Goal: Task Accomplishment & Management: Manage account settings

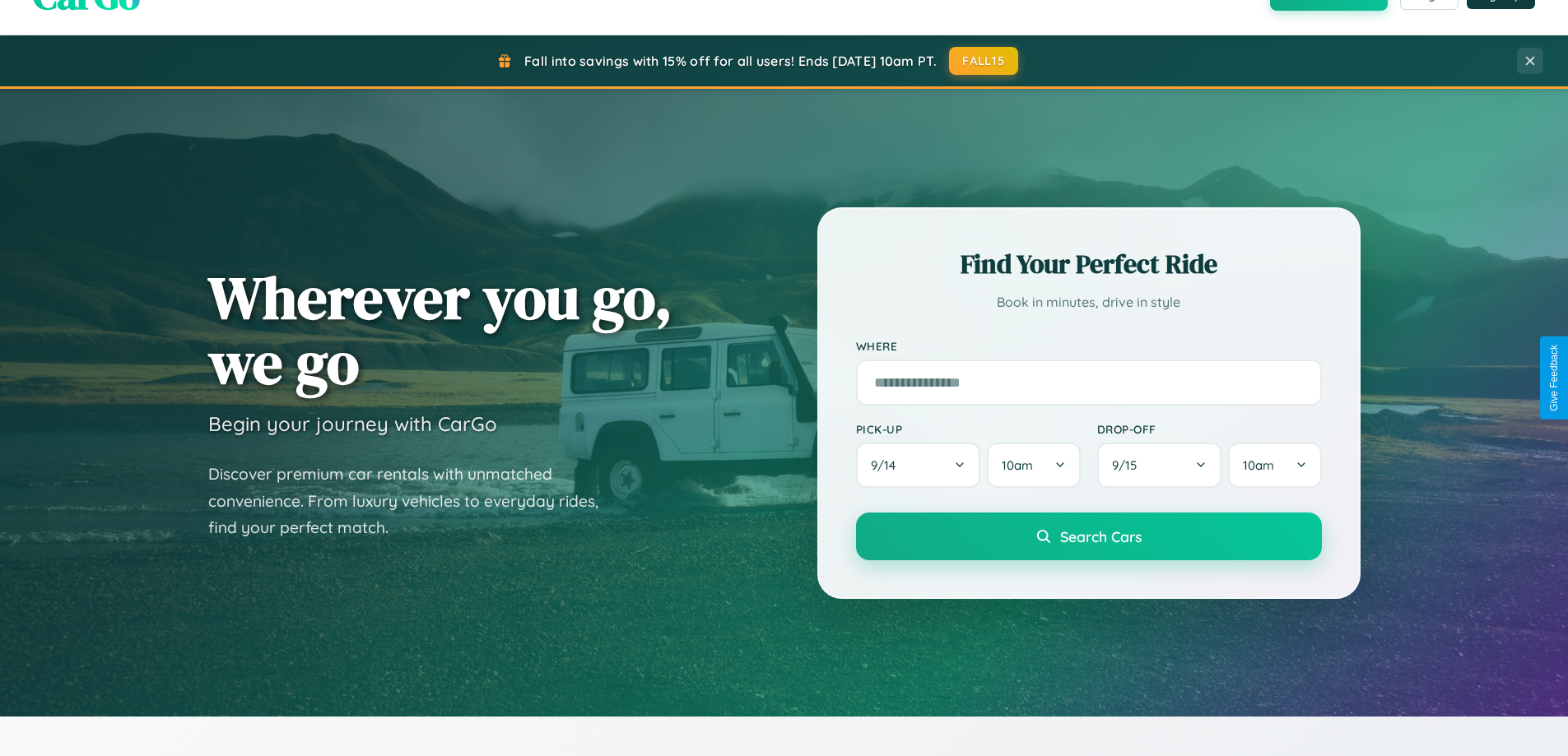
scroll to position [3168, 0]
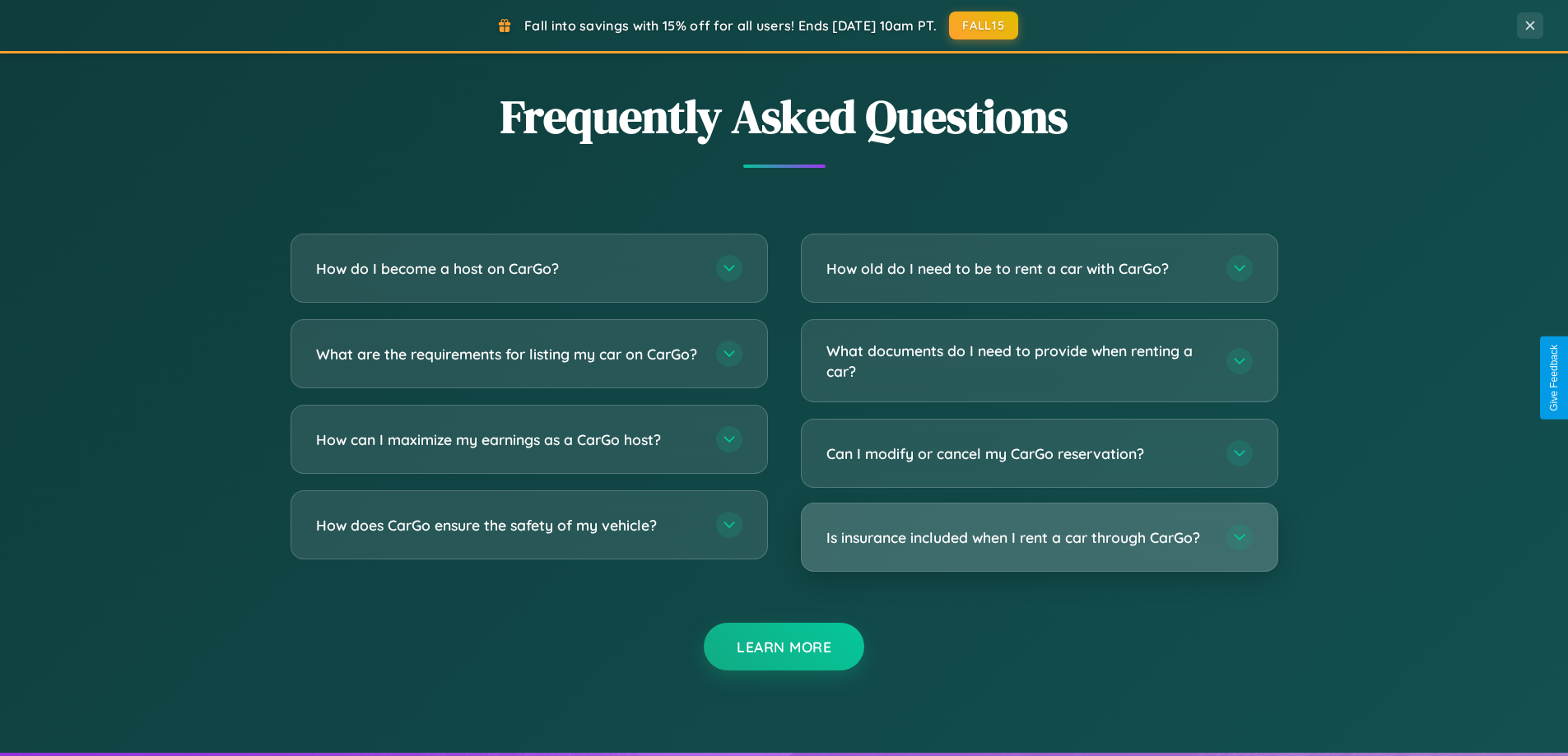
click at [1038, 539] on h3 "Is insurance included when I rent a car through CarGo?" at bounding box center [1017, 538] width 383 height 21
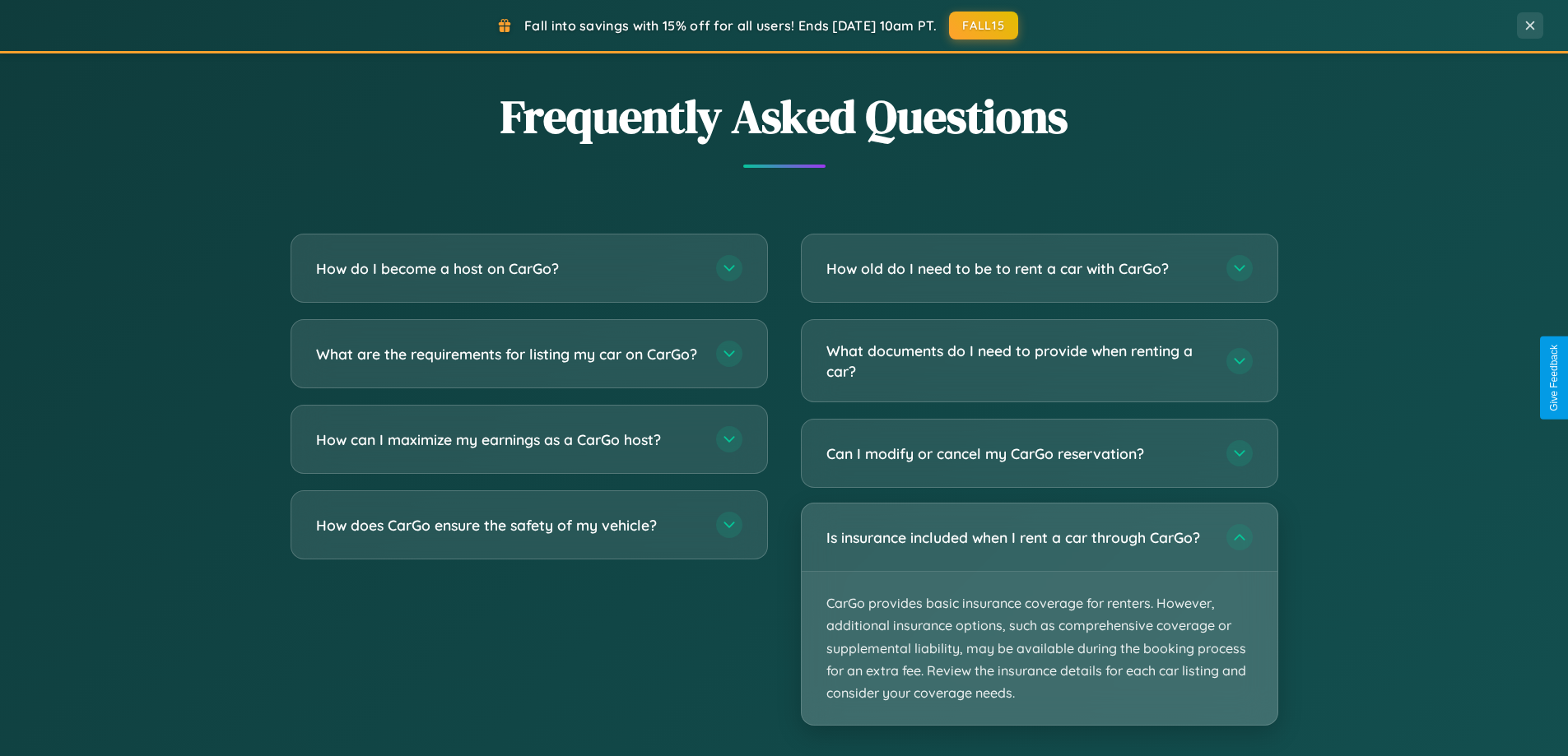
click at [1038, 614] on p "CarGo provides basic insurance coverage for renters. However, additional insura…" at bounding box center [1039, 649] width 476 height 153
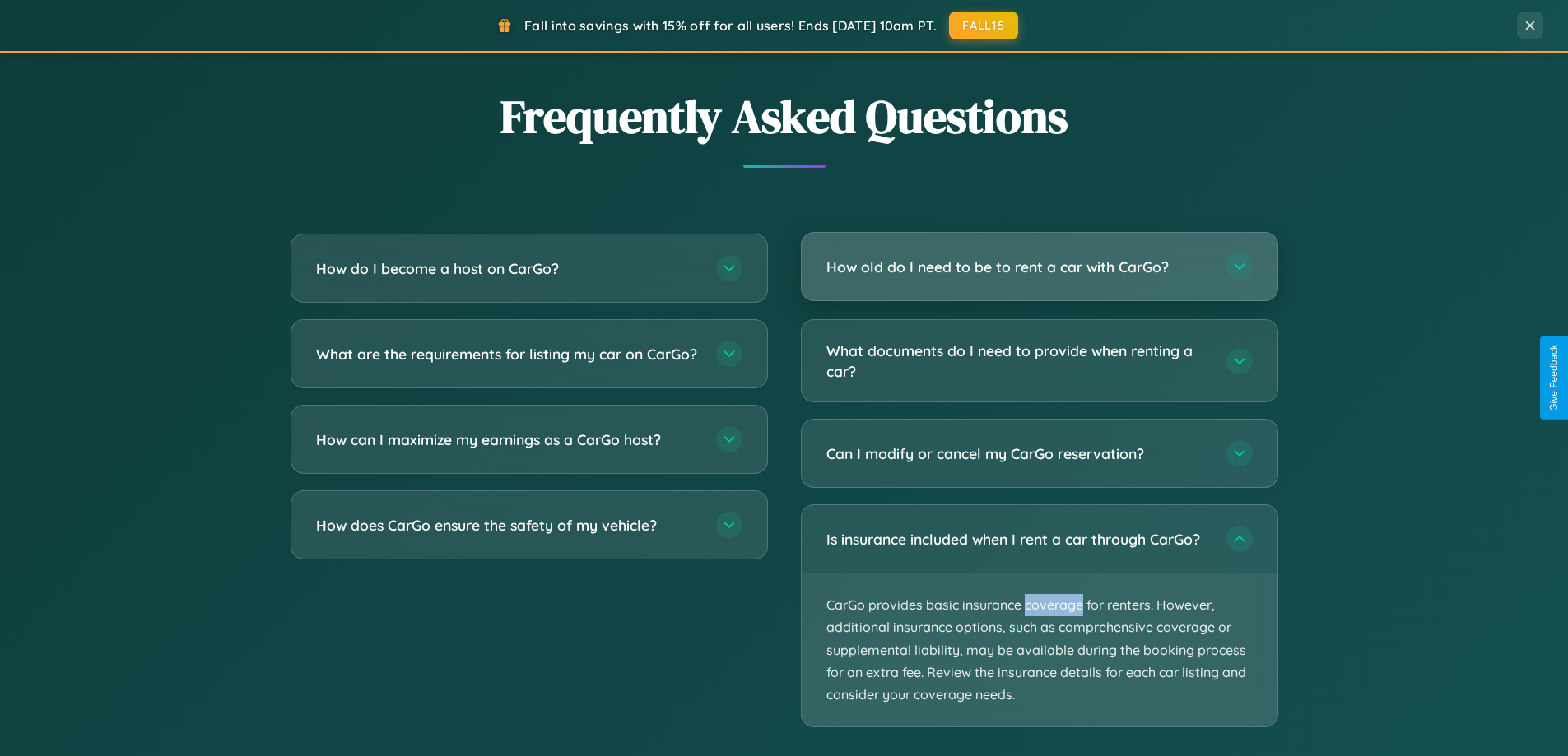
click at [1038, 268] on h3 "How old do I need to be to rent a car with CarGo?" at bounding box center [1017, 267] width 383 height 21
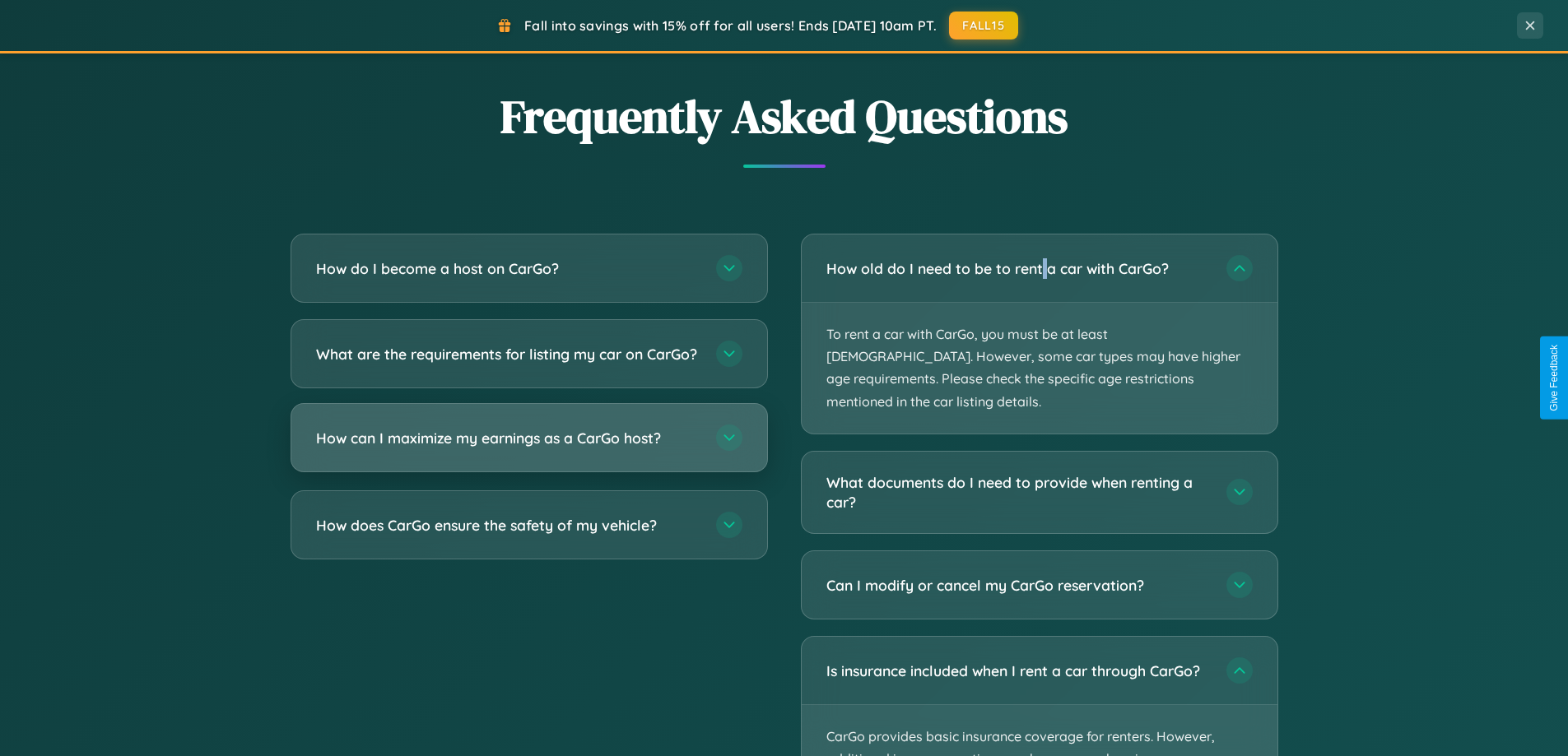
click at [529, 449] on h3 "How can I maximize my earnings as a CarGo host?" at bounding box center [508, 438] width 383 height 21
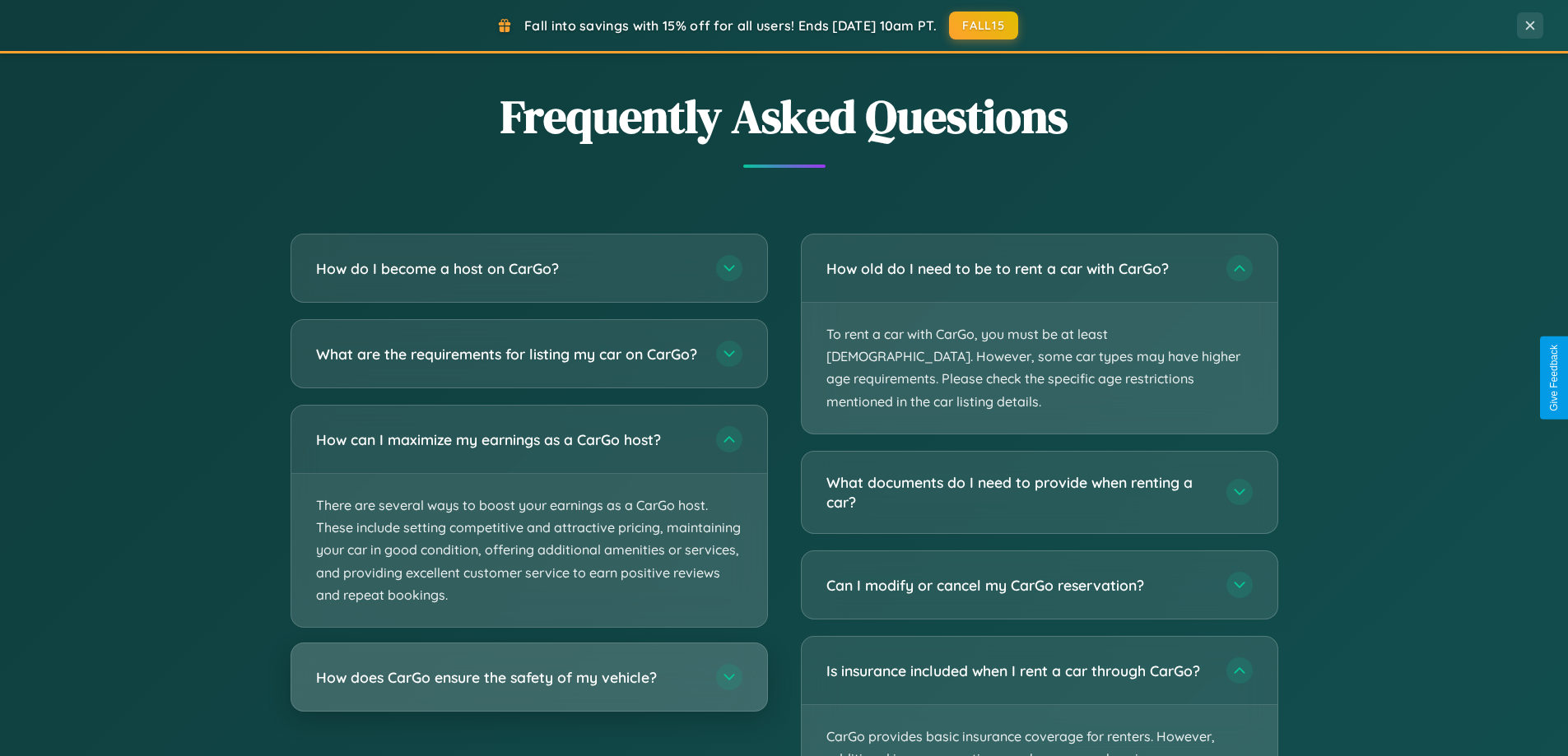
click at [529, 688] on h3 "How does CarGo ensure the safety of my vehicle?" at bounding box center [508, 678] width 383 height 21
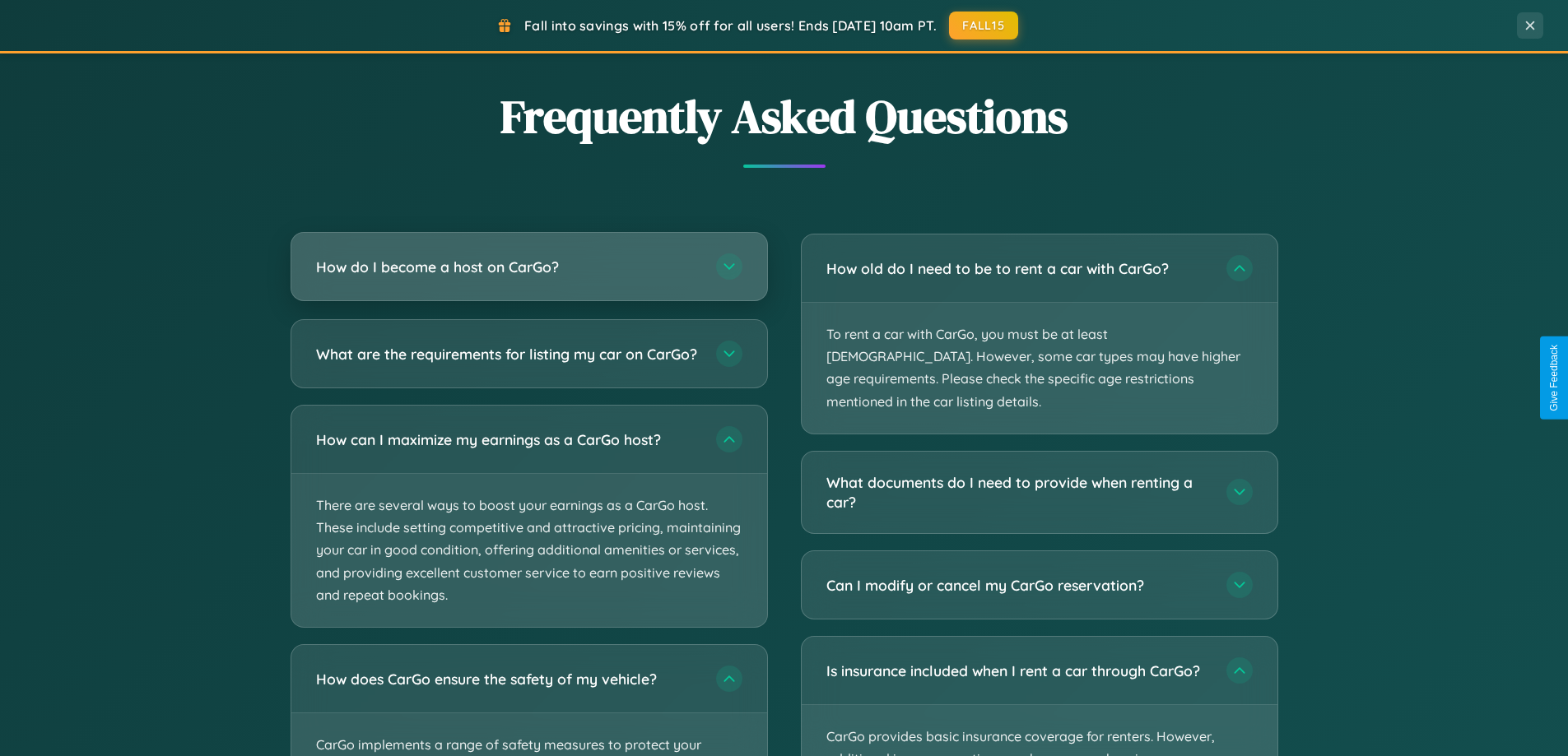
click at [529, 268] on h3 "How do I become a host on CarGo?" at bounding box center [508, 267] width 383 height 21
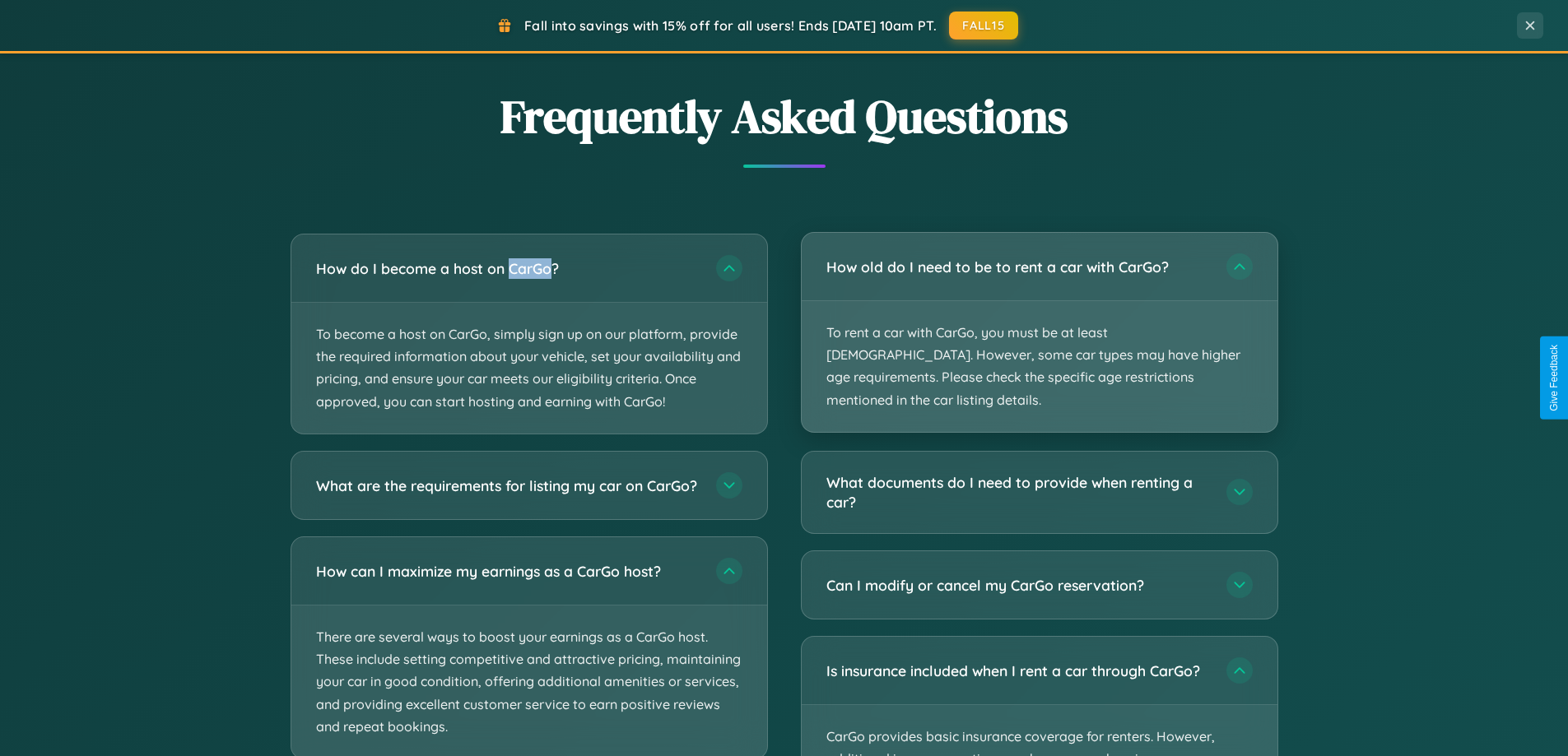
click at [1038, 321] on p "To rent a car with CarGo, you must be at least [DEMOGRAPHIC_DATA]. However, som…" at bounding box center [1039, 367] width 476 height 131
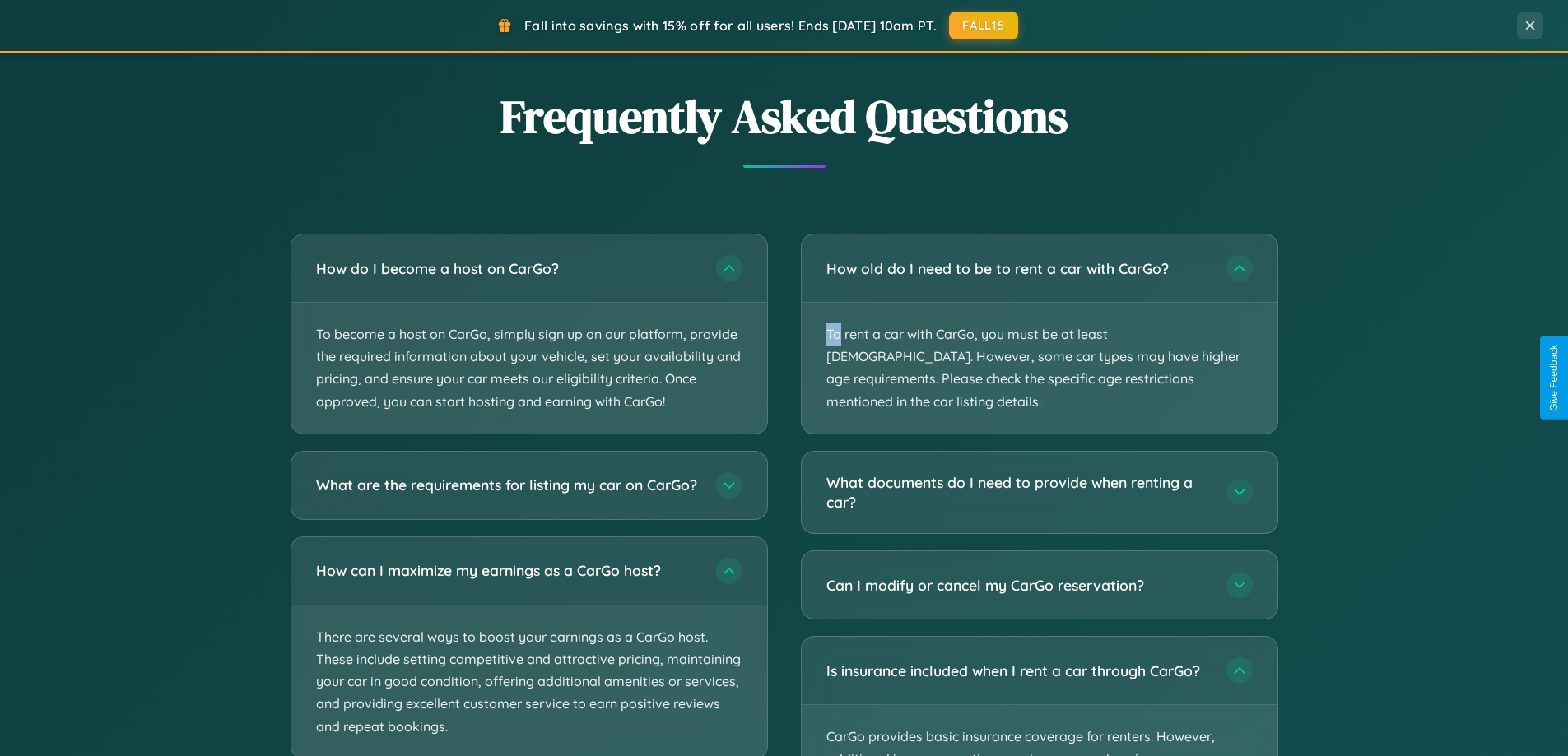
scroll to position [0, 0]
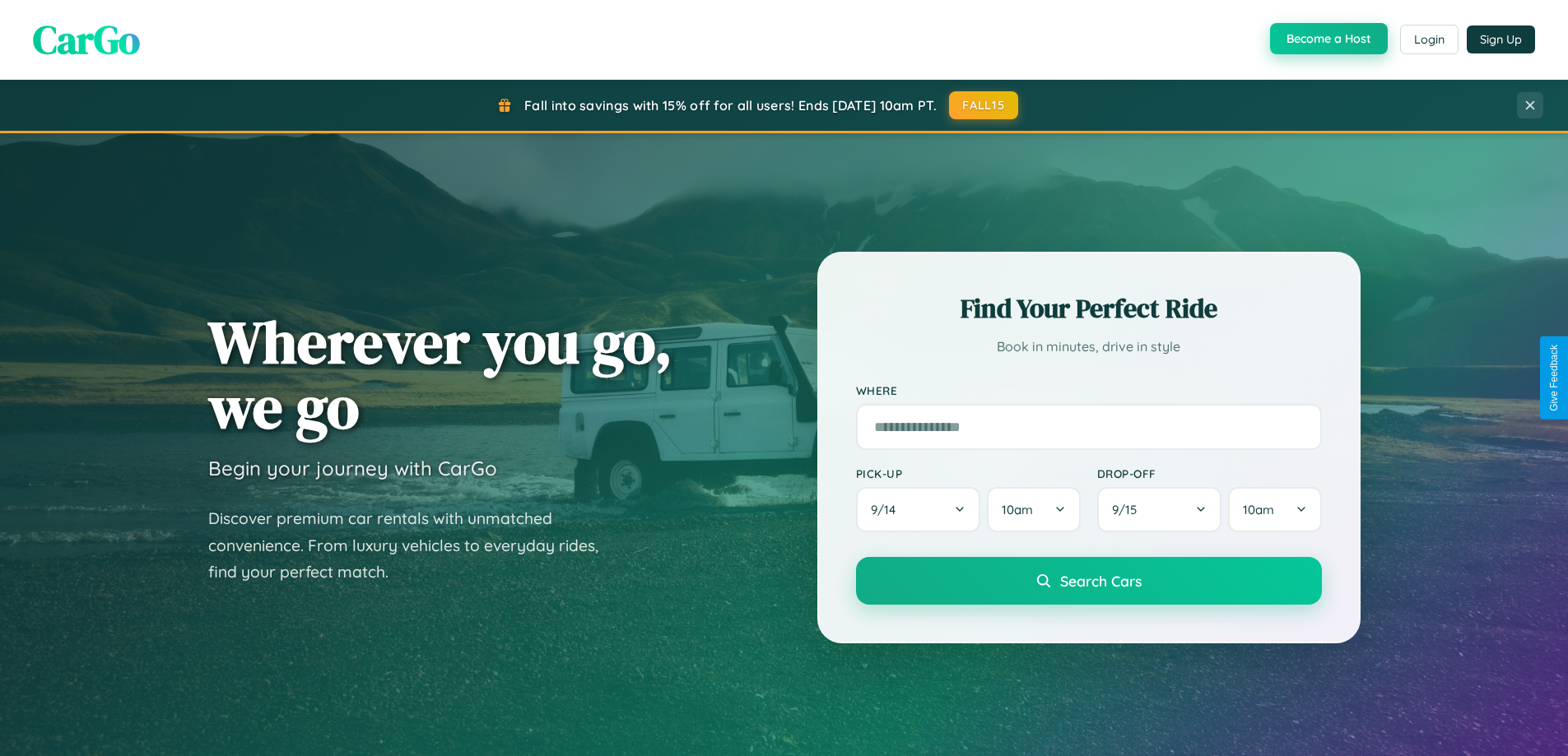
click at [1326, 39] on button "Become a Host" at bounding box center [1329, 38] width 118 height 31
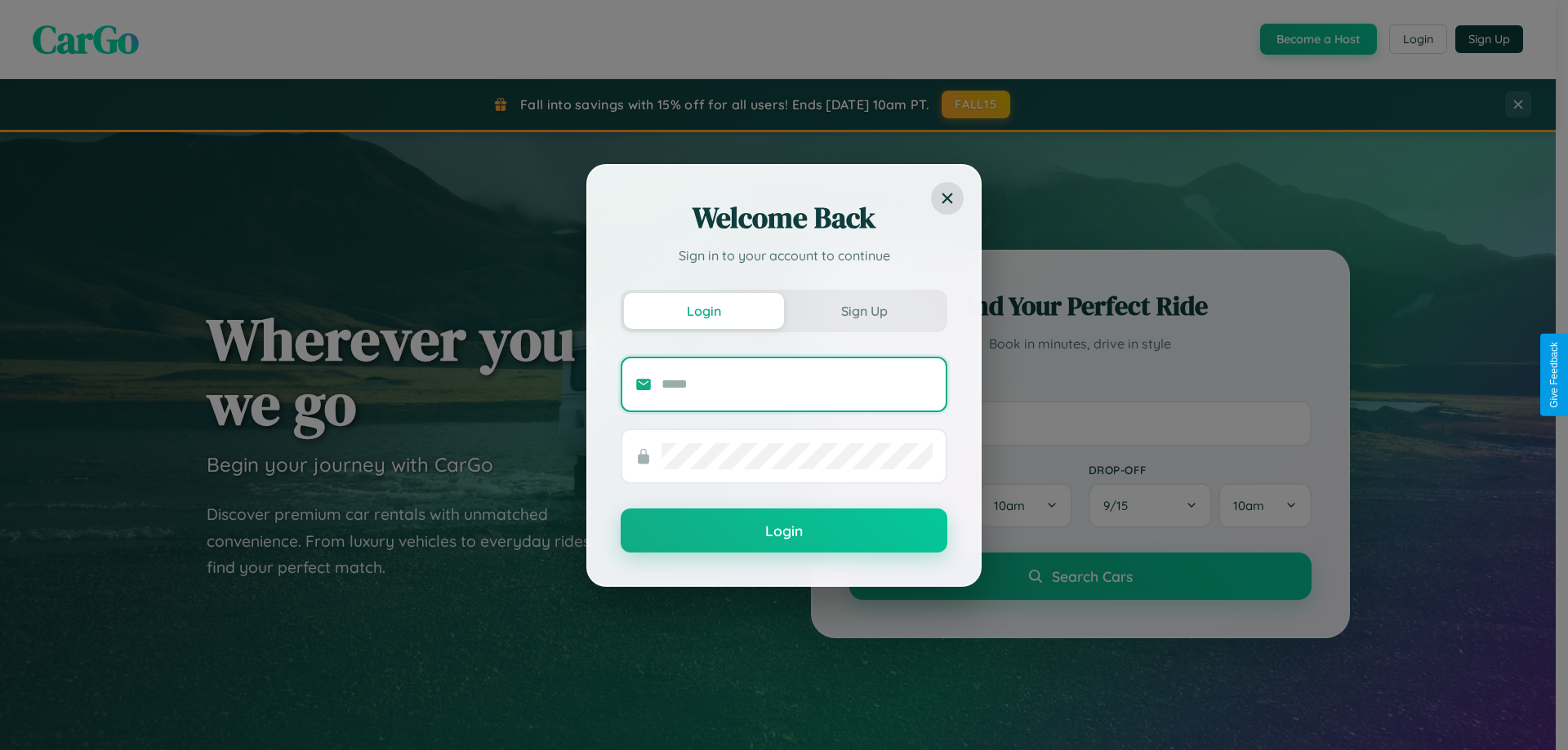
click at [797, 384] on input "text" at bounding box center [797, 384] width 271 height 26
type input "**********"
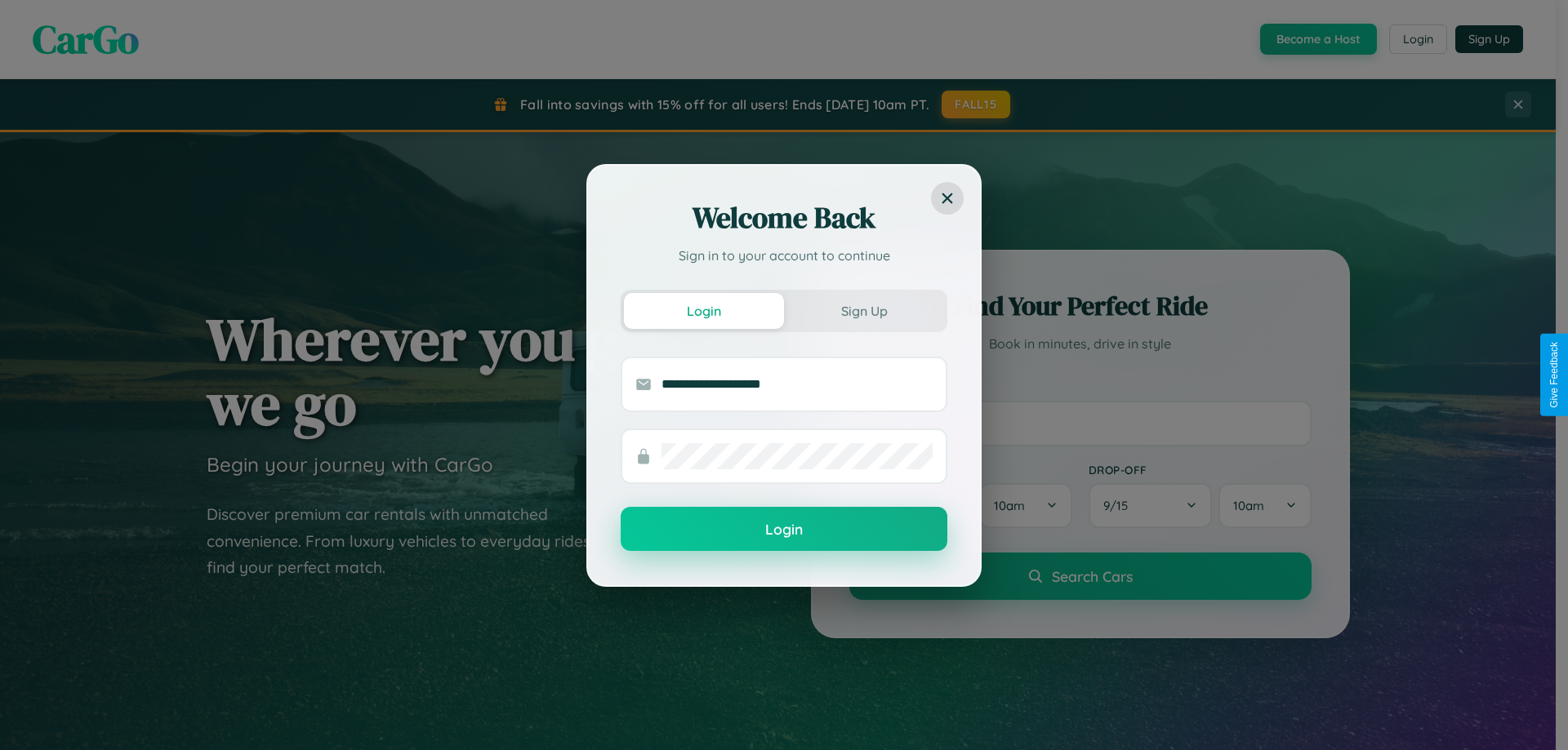
click at [784, 530] on button "Login" at bounding box center [784, 529] width 326 height 44
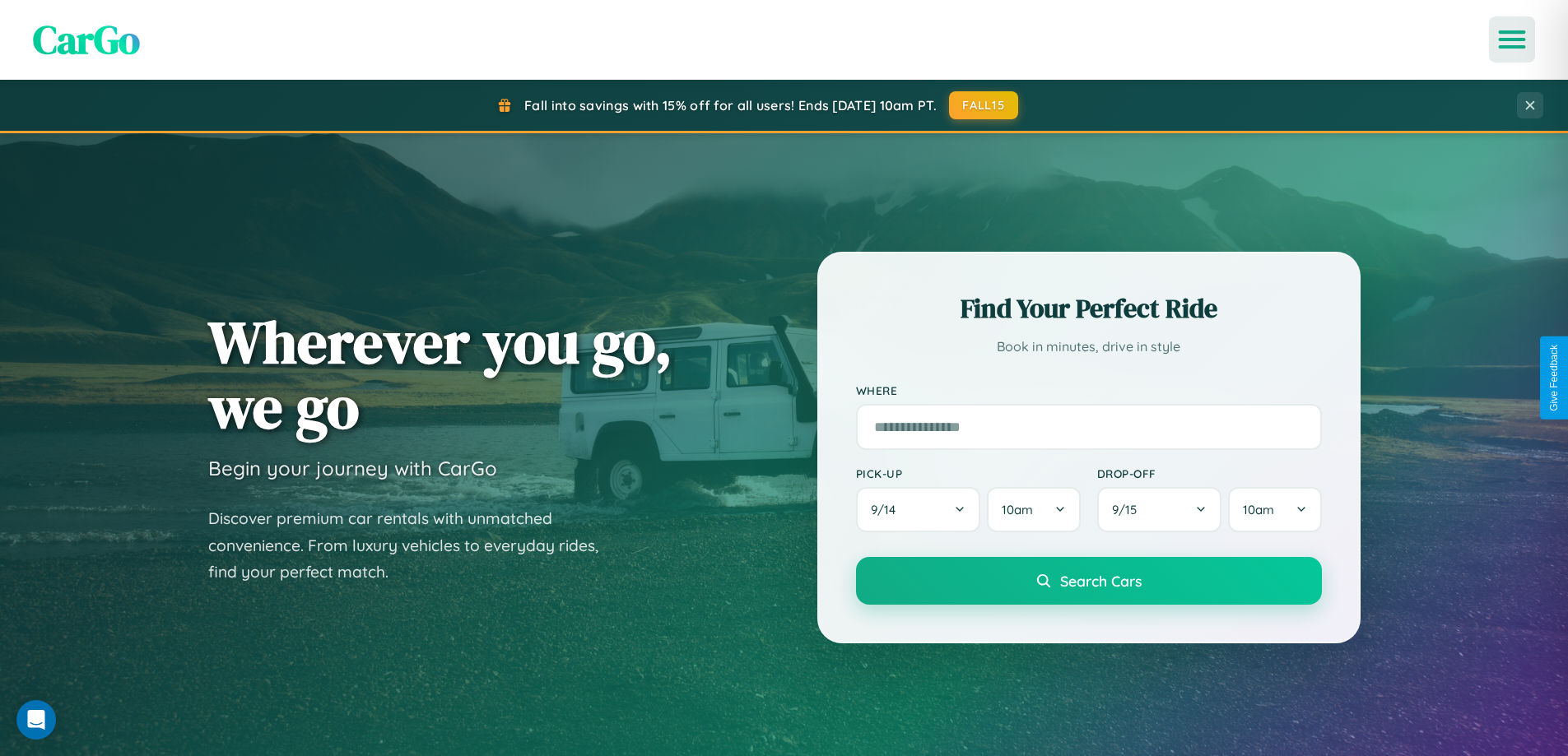
click at [1512, 39] on icon "Open menu" at bounding box center [1512, 39] width 24 height 15
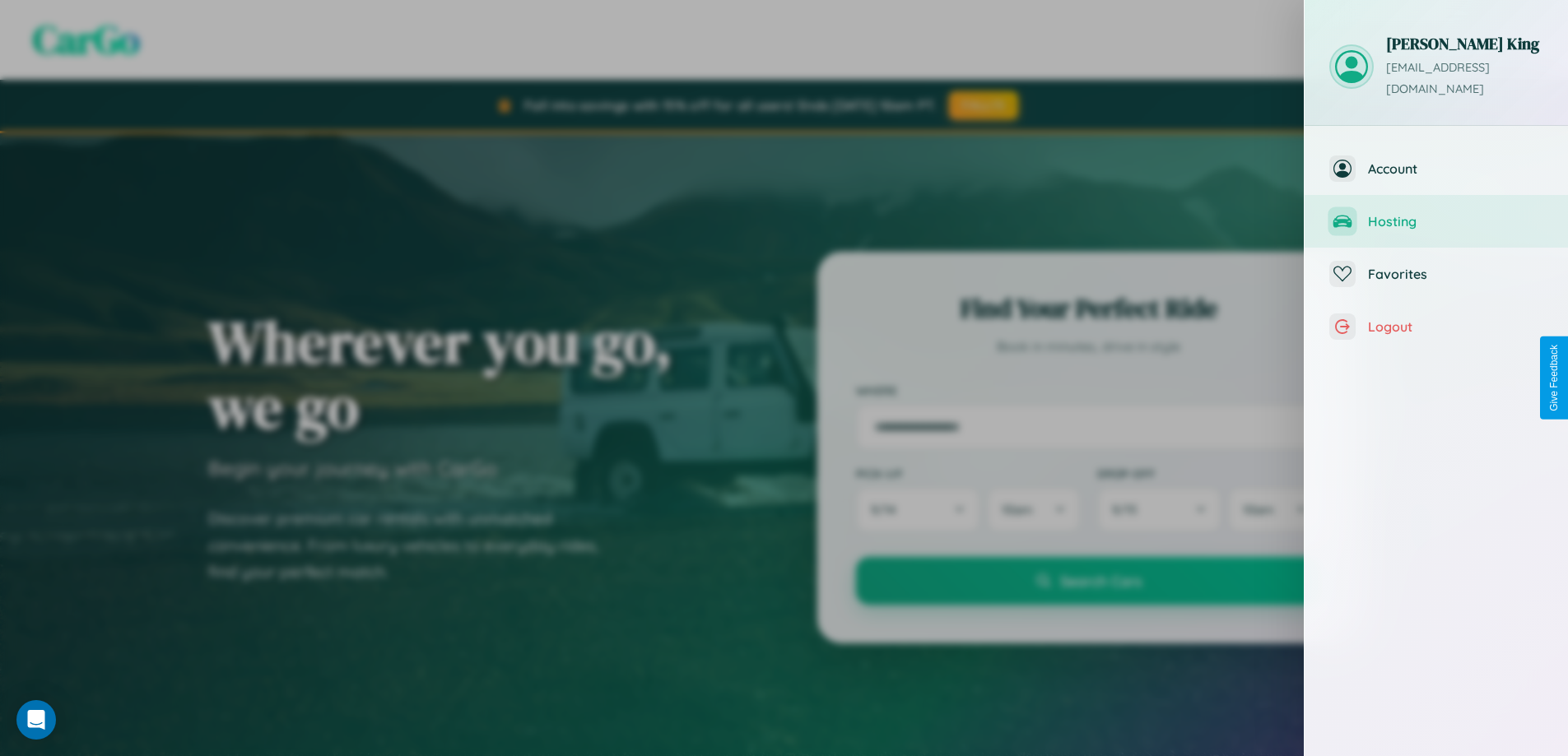
click at [1436, 214] on span "Hosting" at bounding box center [1454, 222] width 175 height 16
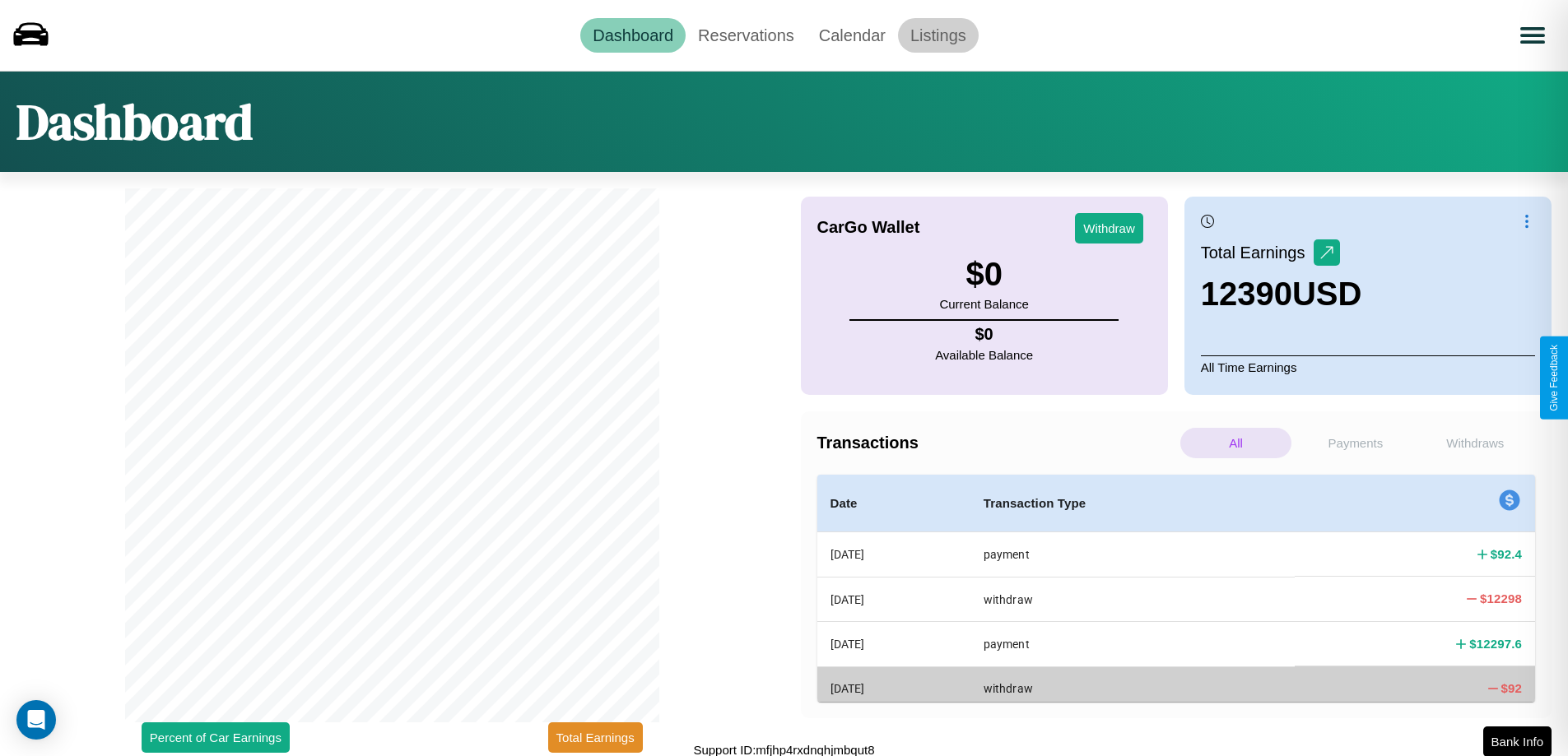
click at [938, 35] on link "Listings" at bounding box center [938, 35] width 81 height 35
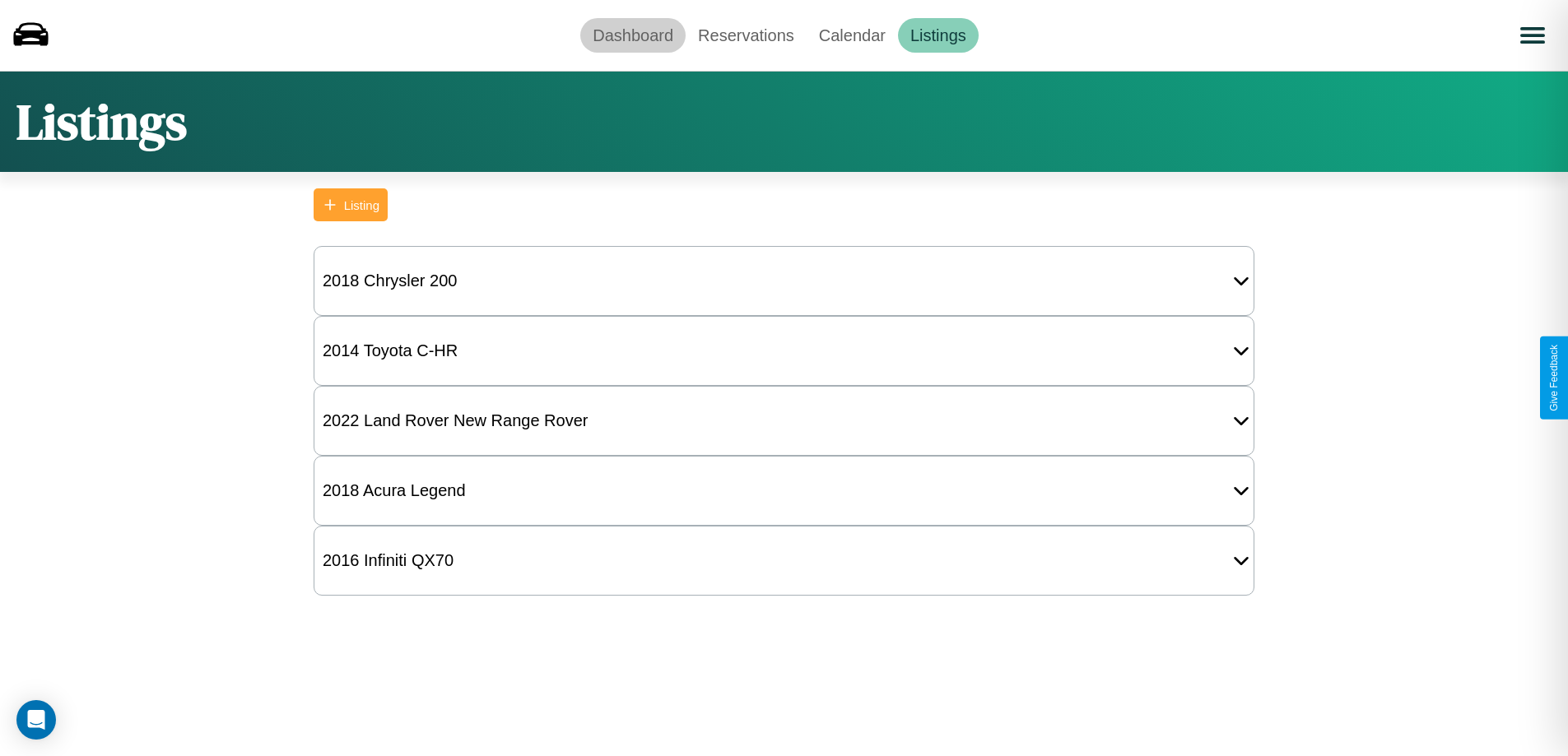
click at [633, 35] on link "Dashboard" at bounding box center [633, 35] width 105 height 35
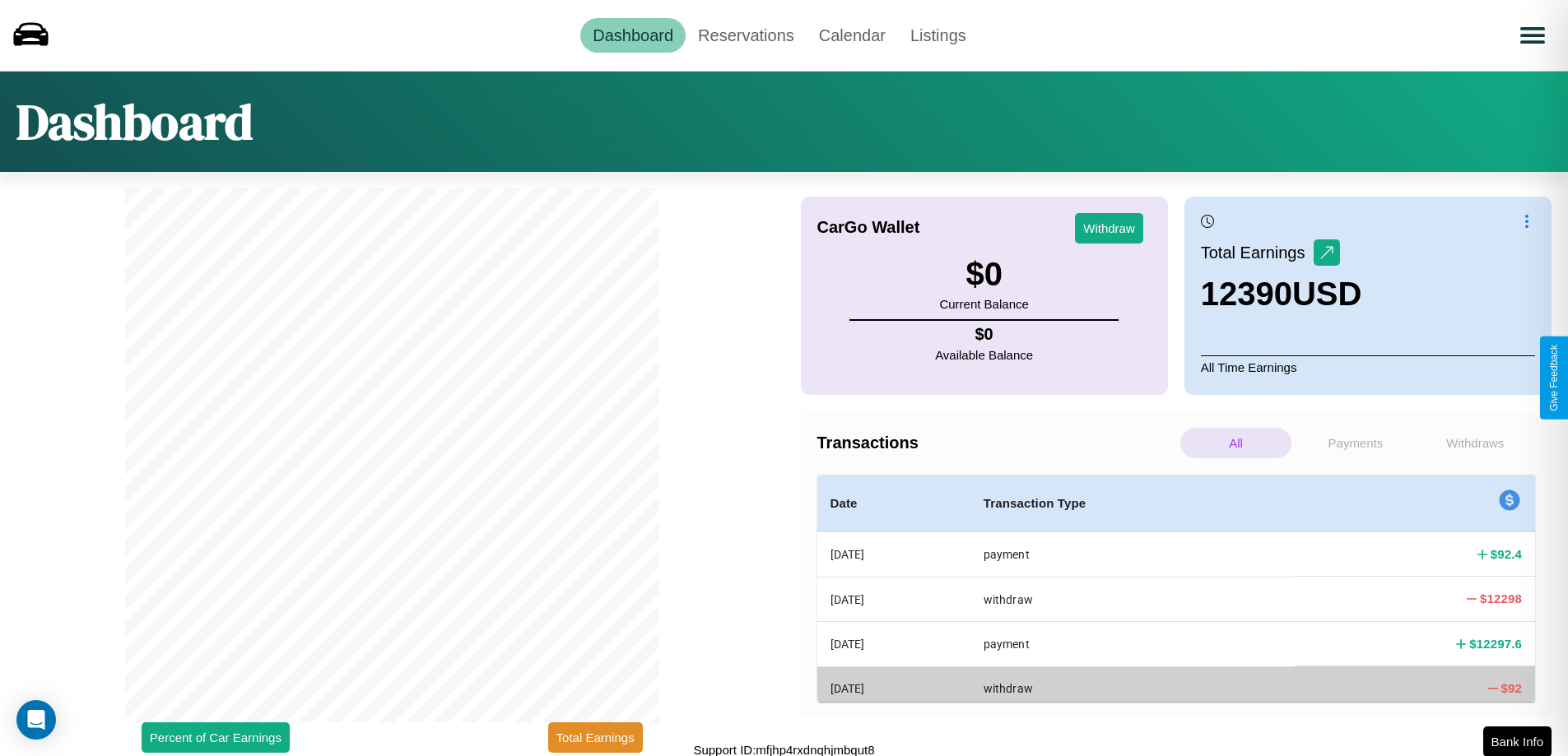
scroll to position [5, 0]
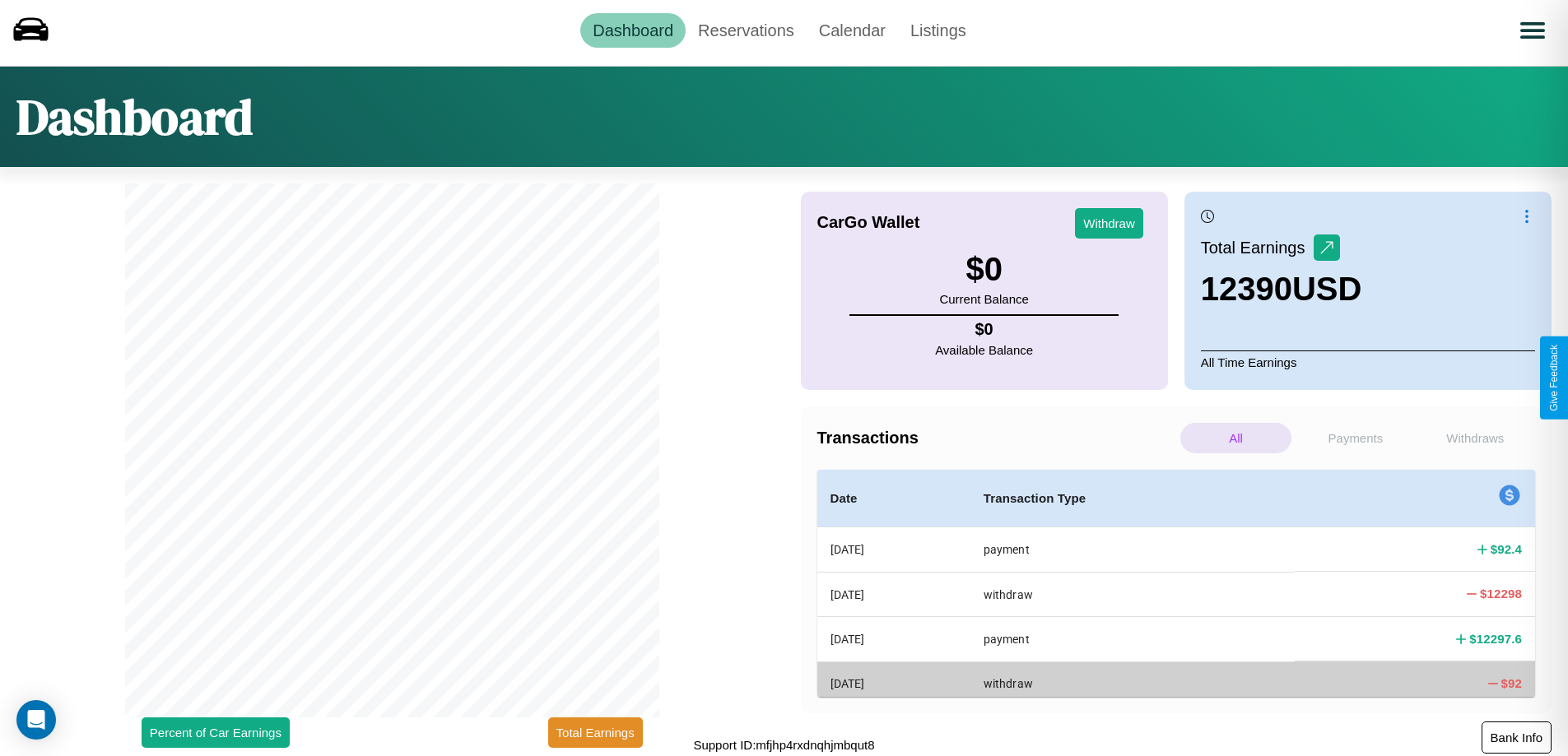
click at [1516, 738] on button "Bank Info" at bounding box center [1516, 737] width 70 height 32
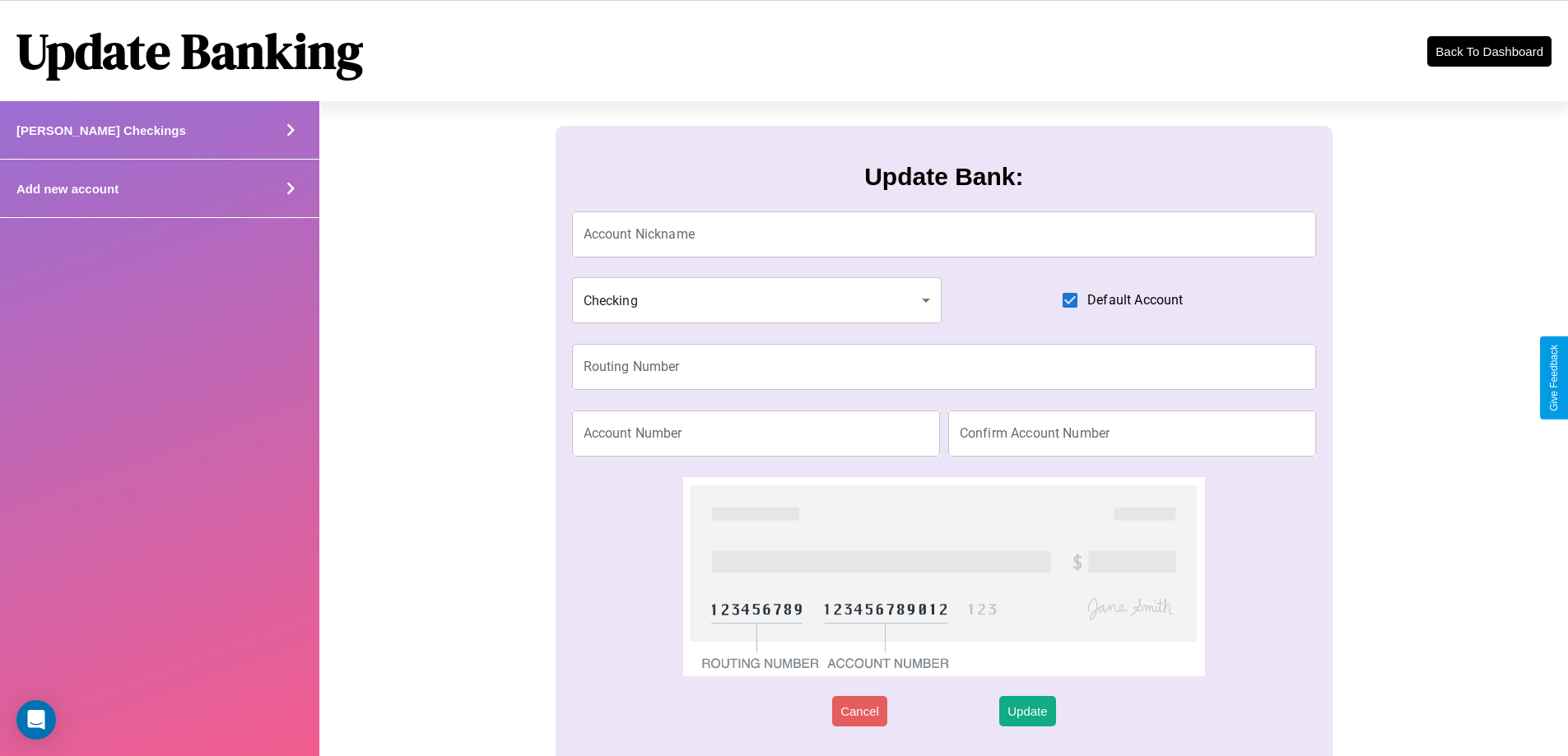
click at [159, 188] on div "Add new account" at bounding box center [159, 189] width 319 height 58
click at [290, 188] on icon at bounding box center [290, 188] width 25 height 25
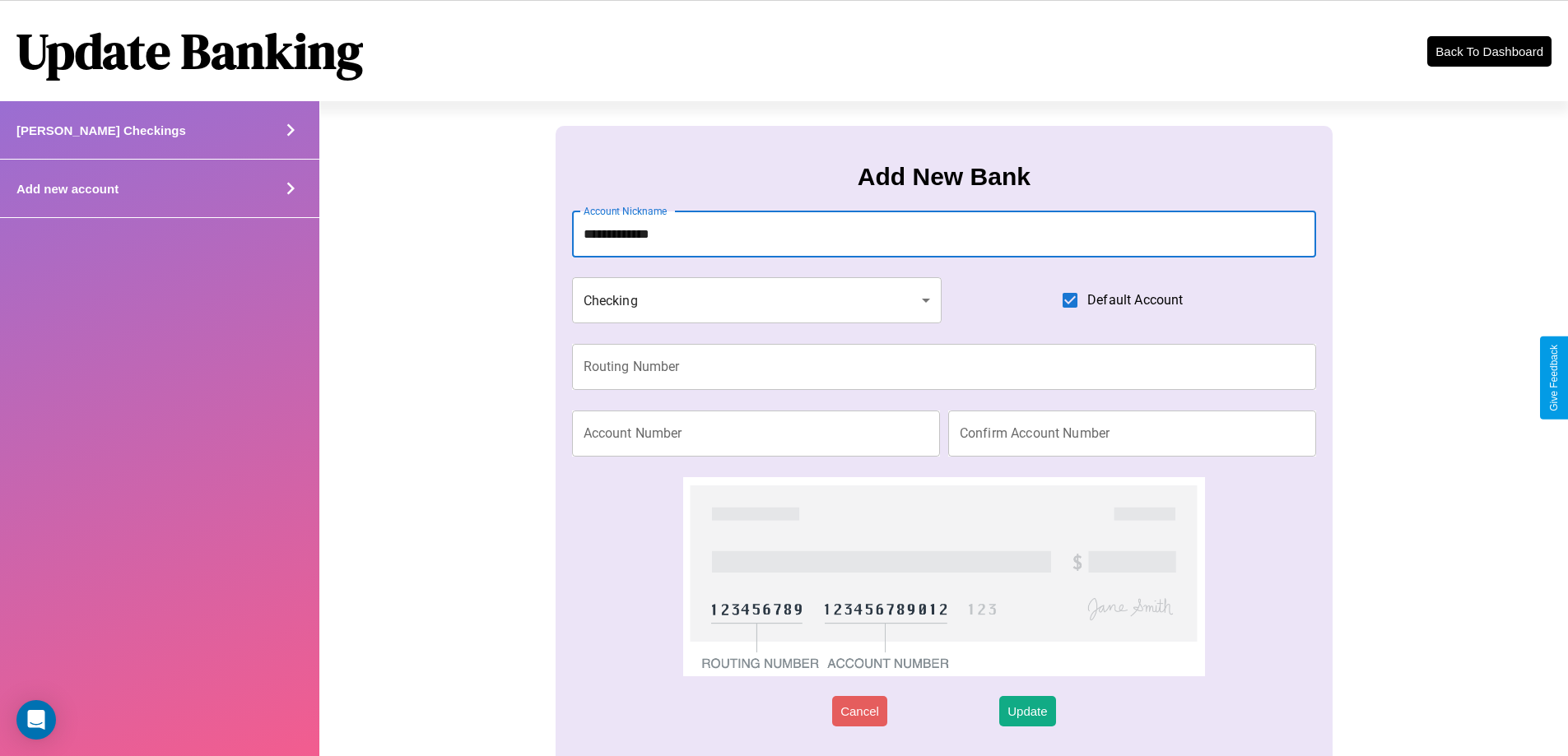
type input "**********"
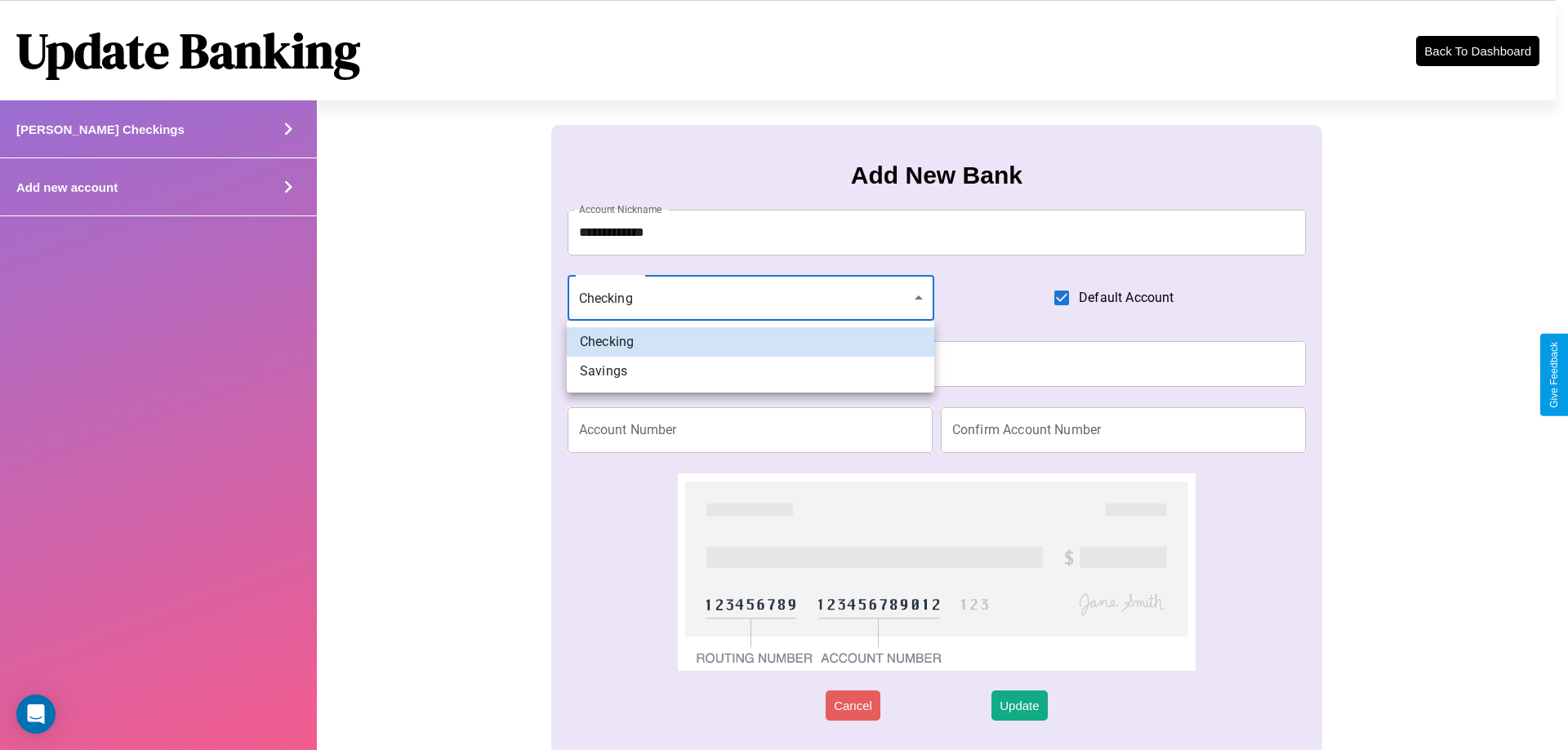
click at [750, 298] on div at bounding box center [784, 375] width 1568 height 750
